Goal: Transaction & Acquisition: Register for event/course

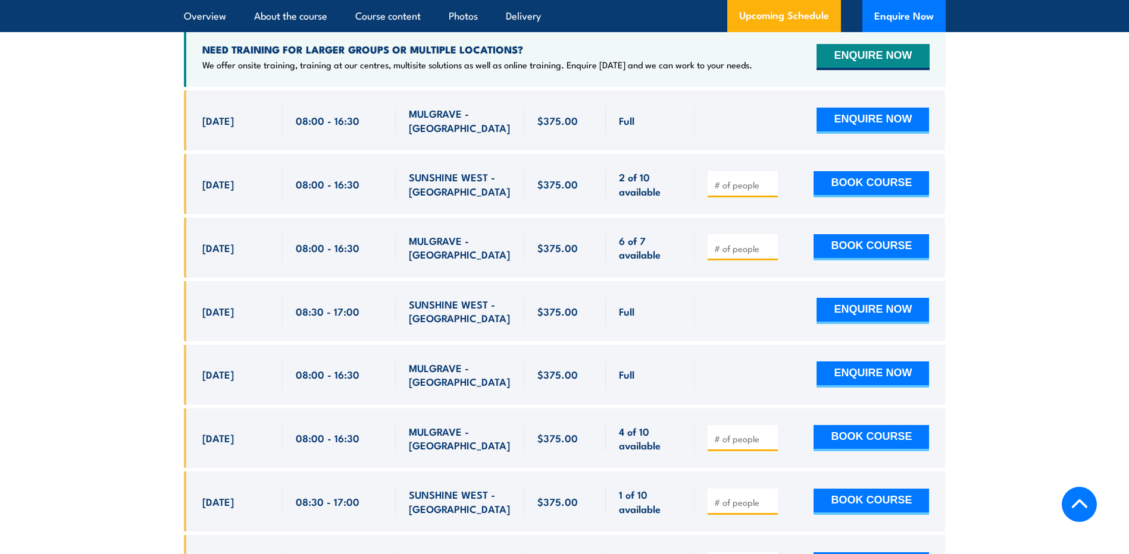
scroll to position [2167, 0]
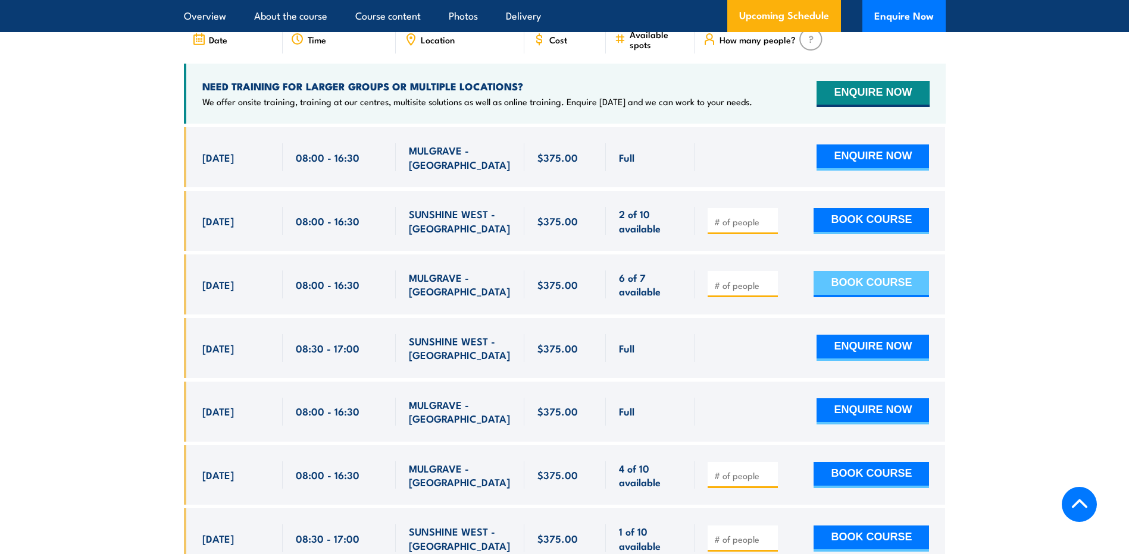
click at [910, 279] on button "BOOK COURSE" at bounding box center [870, 284] width 115 height 26
type input "1"
click at [880, 294] on div "1 BOOK COURSE" at bounding box center [819, 285] width 250 height 60
click at [886, 275] on button "BOOK COURSE" at bounding box center [870, 284] width 115 height 26
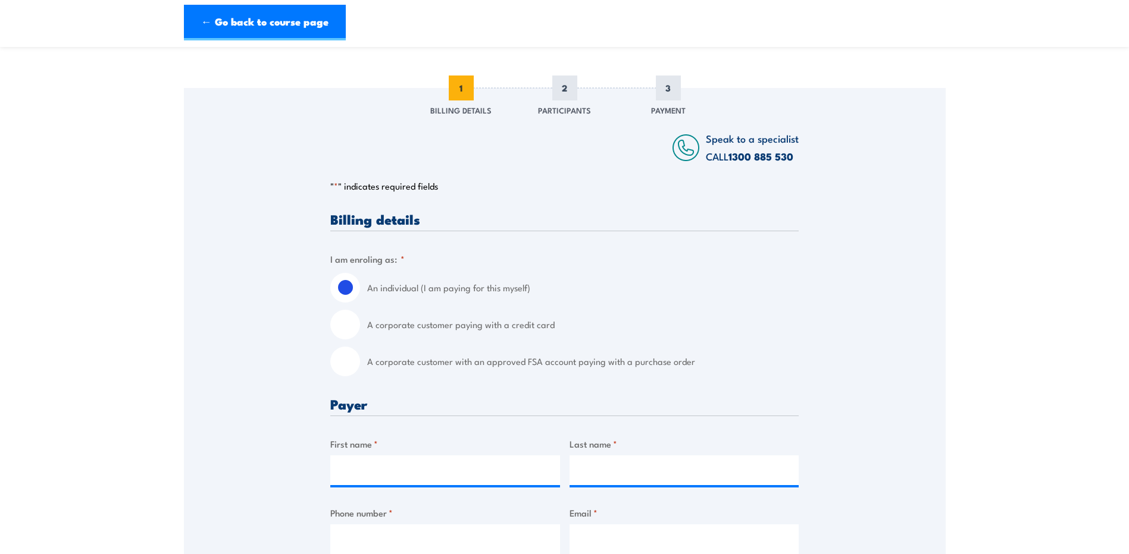
scroll to position [119, 0]
click at [345, 358] on input "A corporate customer with an approved FSA account paying with a purchase order" at bounding box center [345, 361] width 30 height 30
radio input "true"
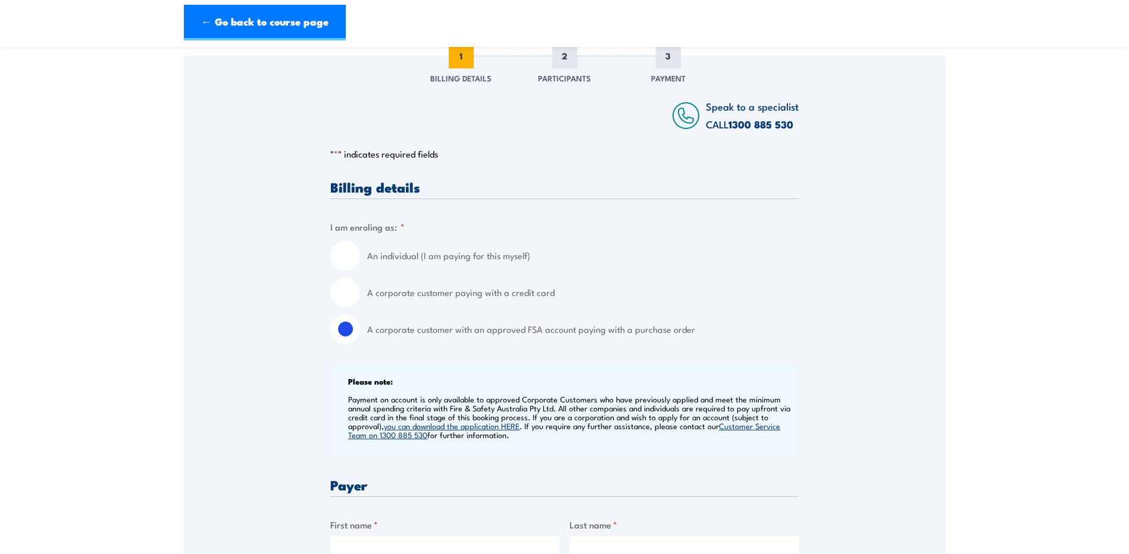
scroll to position [178, 0]
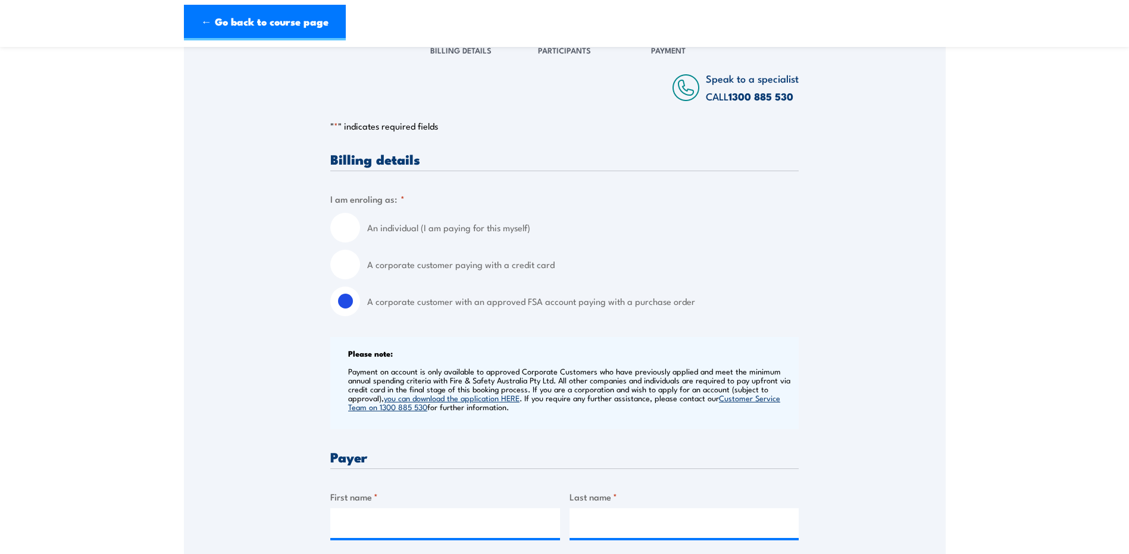
click at [503, 400] on link "you can download the application HERE" at bounding box center [452, 398] width 136 height 11
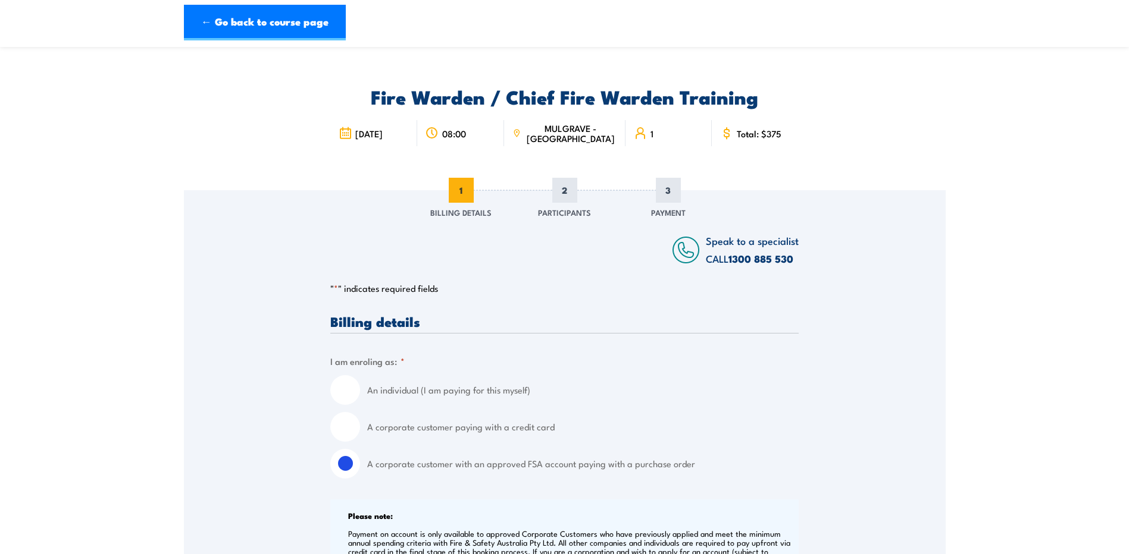
scroll to position [0, 0]
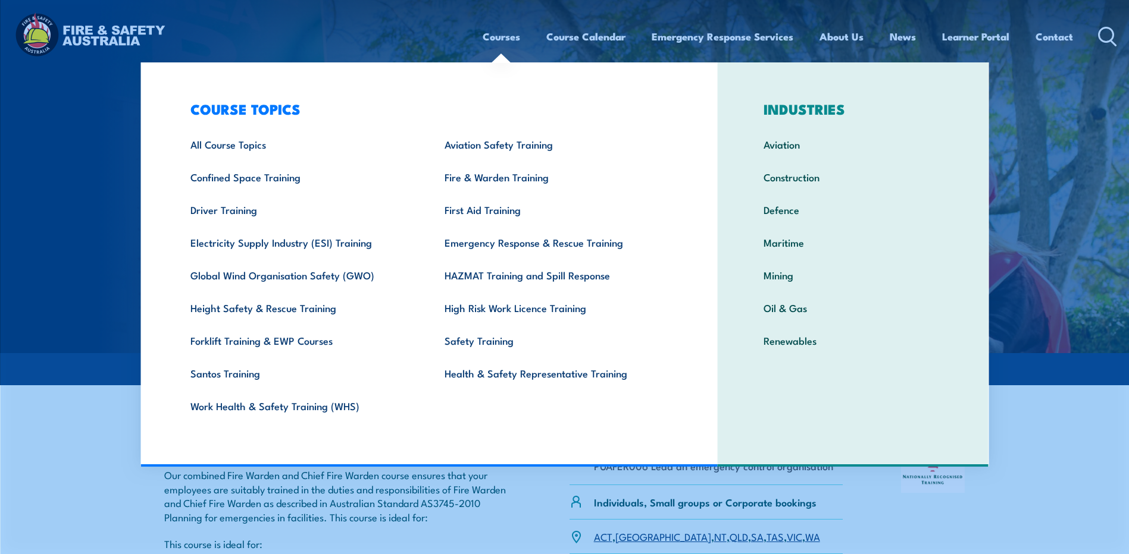
click at [483, 38] on link "Courses" at bounding box center [500, 37] width 37 height 32
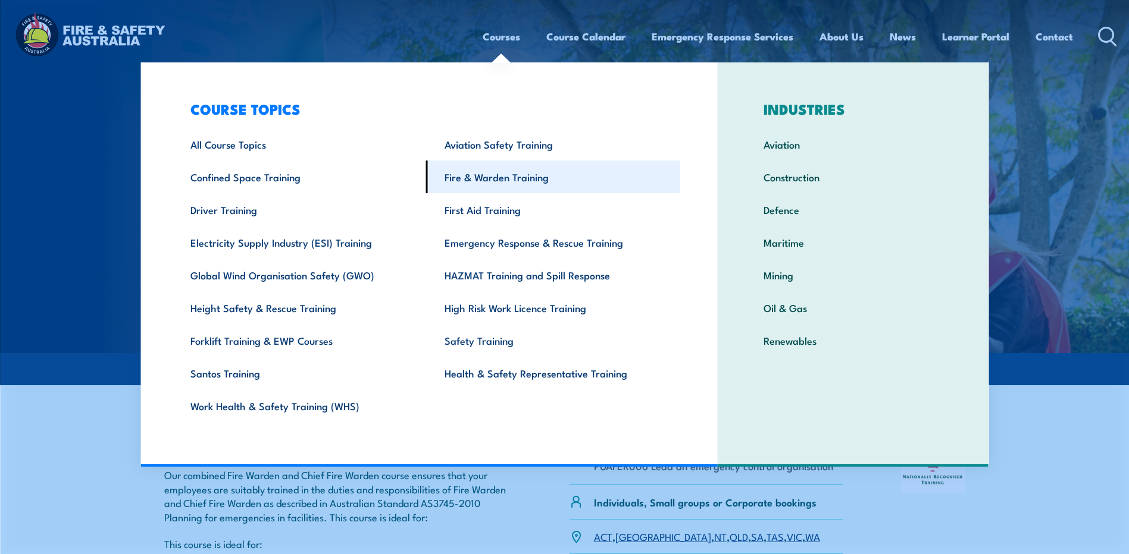
click at [476, 176] on link "Fire & Warden Training" at bounding box center [553, 177] width 254 height 33
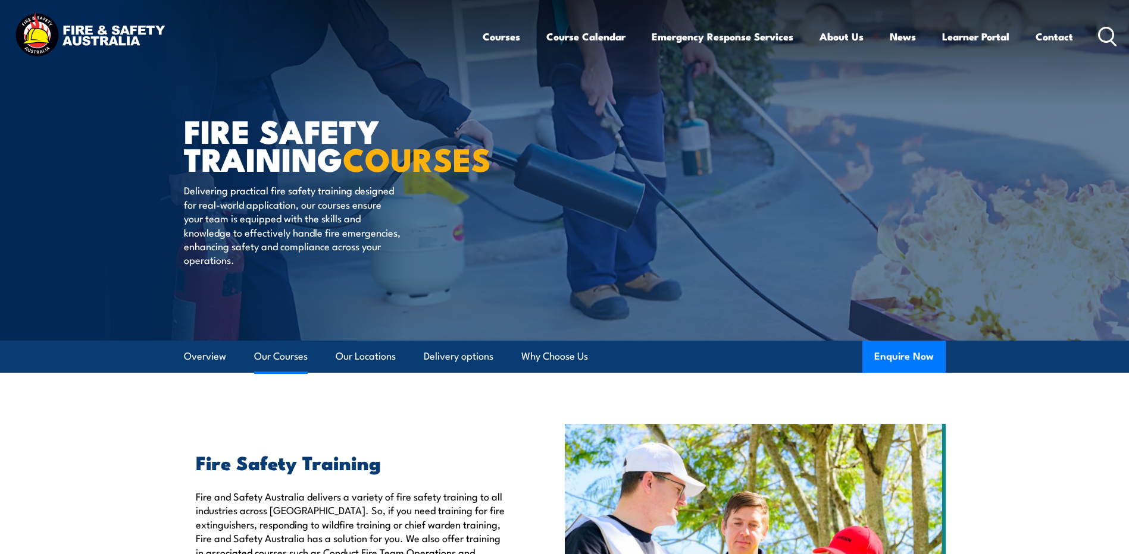
click at [275, 359] on link "Our Courses" at bounding box center [281, 357] width 54 height 32
click at [610, 36] on link "Course Calendar" at bounding box center [585, 37] width 79 height 32
click at [597, 47] on link "Course Calendar" at bounding box center [585, 37] width 79 height 32
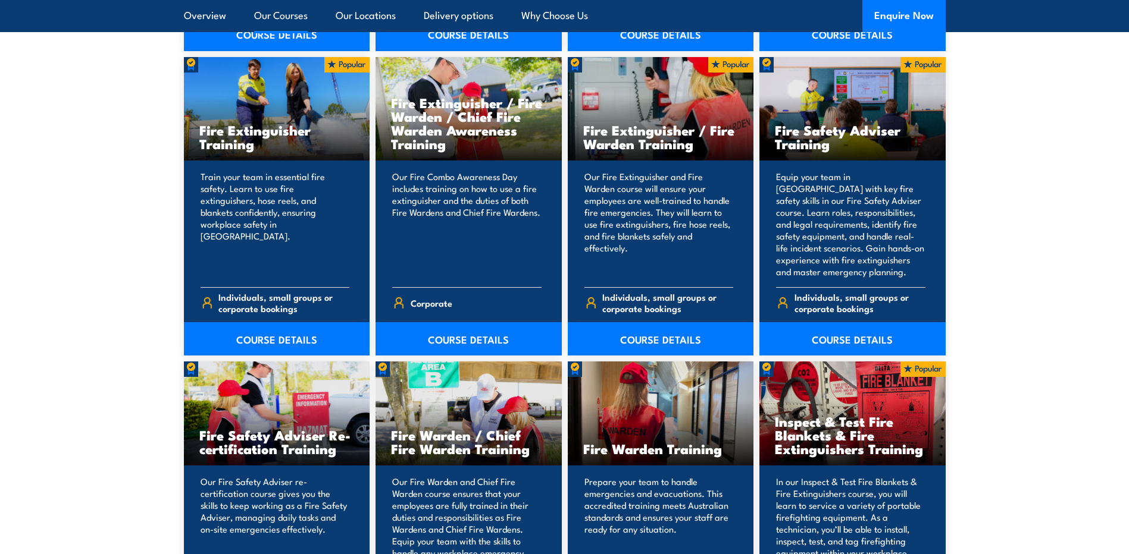
scroll to position [1368, 0]
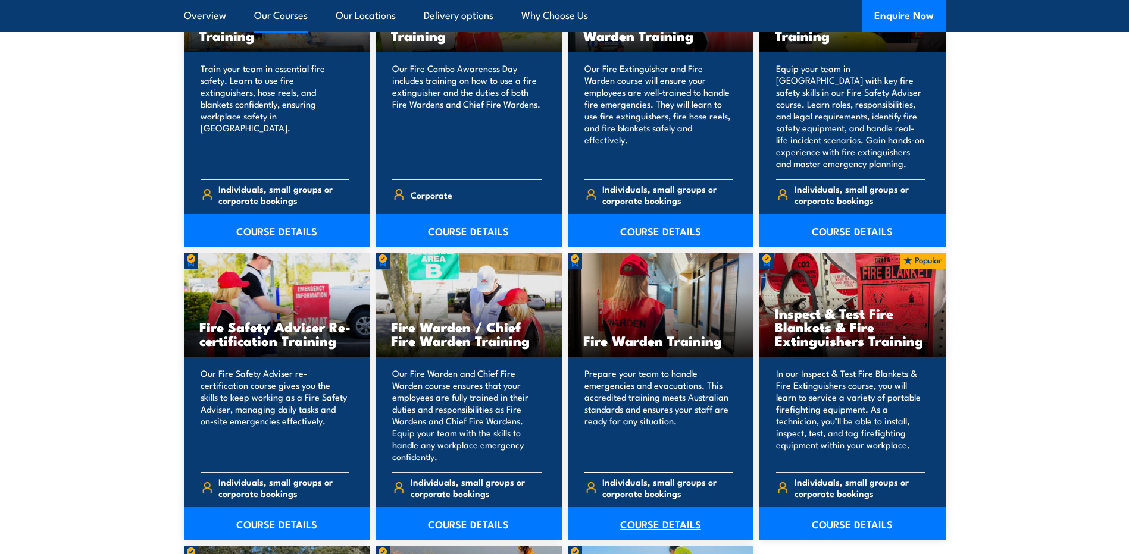
click at [667, 519] on link "COURSE DETAILS" at bounding box center [661, 523] width 186 height 33
click at [670, 521] on link "COURSE DETAILS" at bounding box center [661, 523] width 186 height 33
click at [657, 524] on link "COURSE DETAILS" at bounding box center [661, 523] width 186 height 33
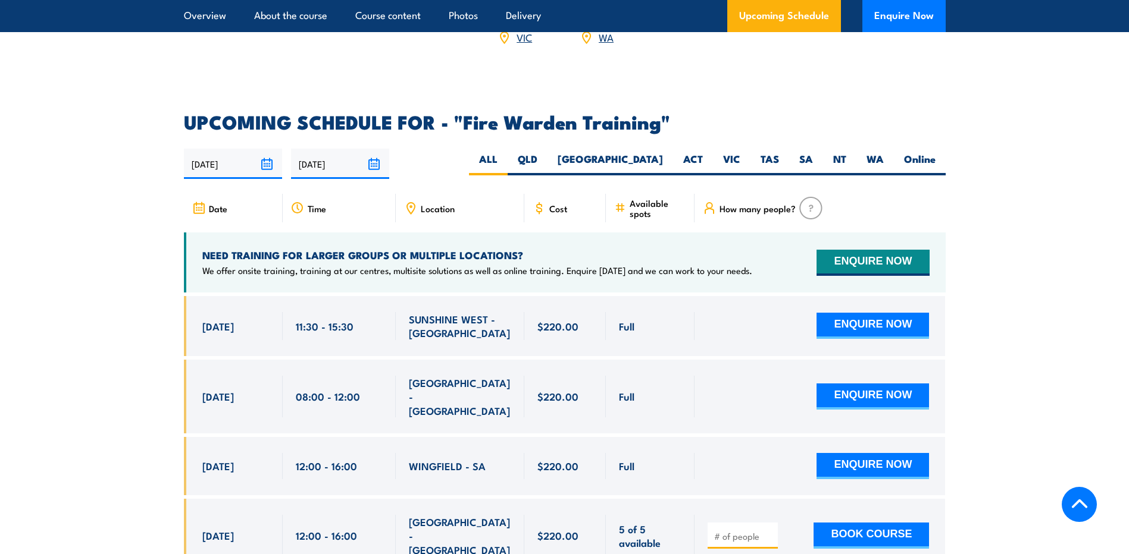
scroll to position [2142, 0]
